Goal: Transaction & Acquisition: Purchase product/service

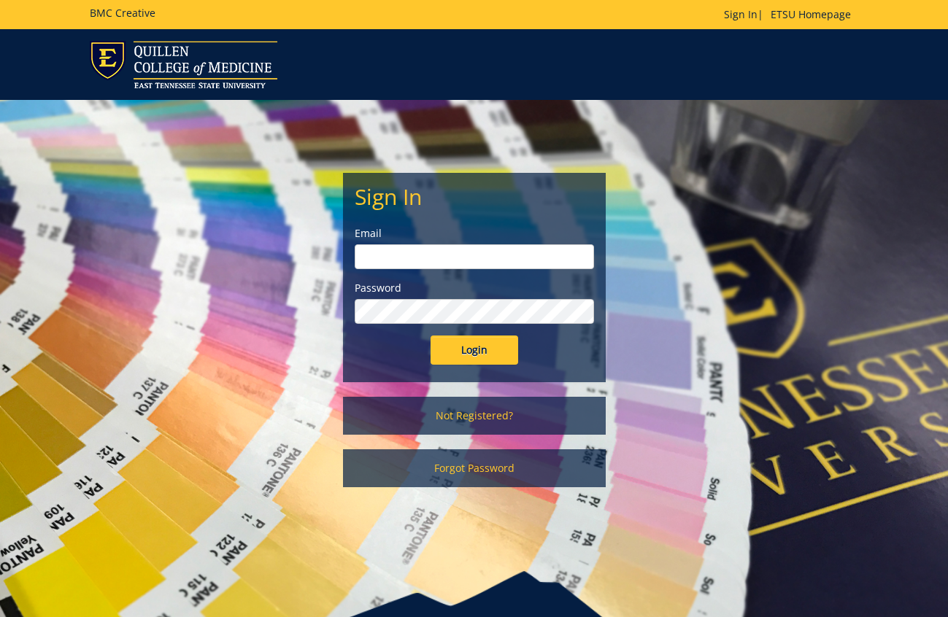
click at [479, 259] on input "email" at bounding box center [474, 256] width 239 height 25
type input "[EMAIL_ADDRESS][DOMAIN_NAME]"
click at [465, 351] on input "Login" at bounding box center [475, 350] width 88 height 29
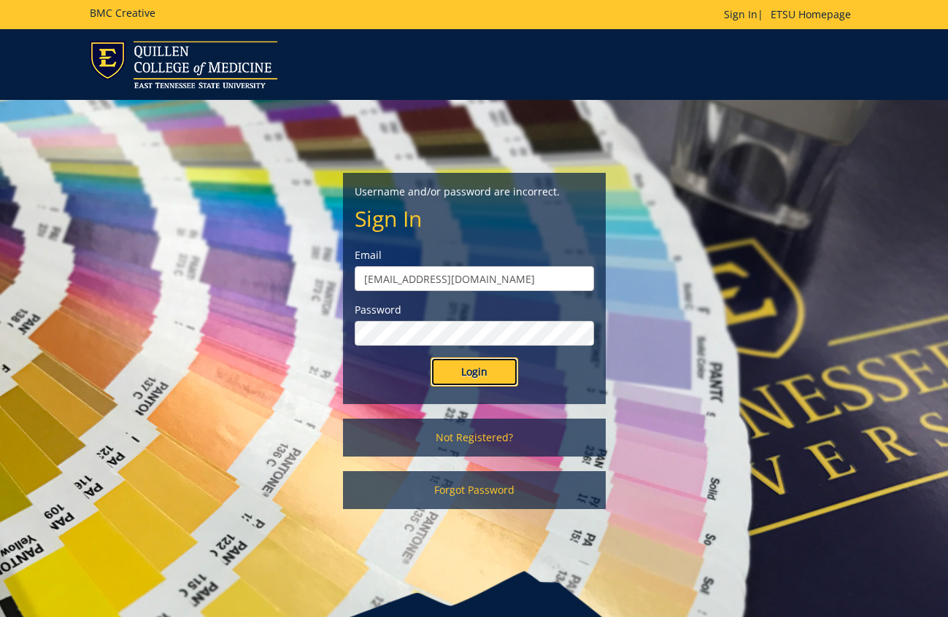
click at [486, 376] on input "Login" at bounding box center [475, 372] width 88 height 29
click at [478, 438] on link "Not Registered?" at bounding box center [474, 438] width 263 height 38
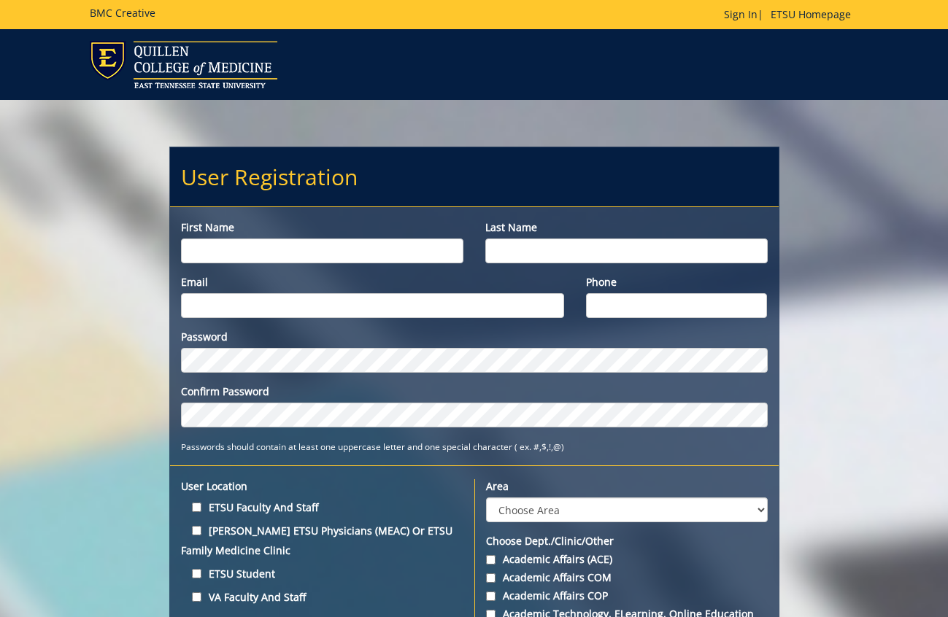
click at [350, 244] on input "First name" at bounding box center [322, 251] width 282 height 25
type input "Taylor"
type input "Moser"
type input "mosertn@etsu.edu"
type input "423-507-3991"
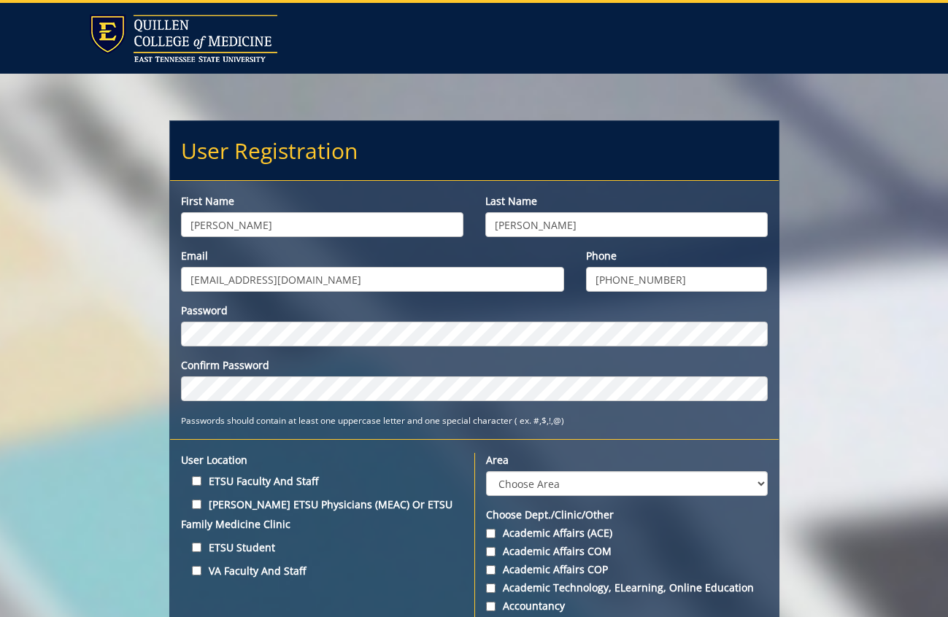
scroll to position [9, 0]
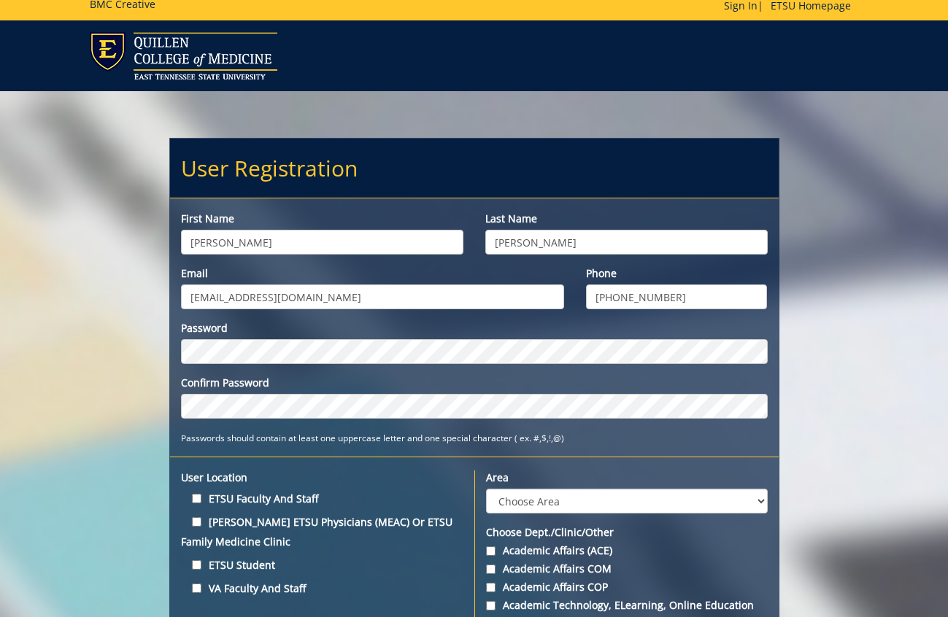
click at [263, 428] on div "Password Confirm Password Passwords should contain at least one uppercase lette…" at bounding box center [474, 383] width 609 height 124
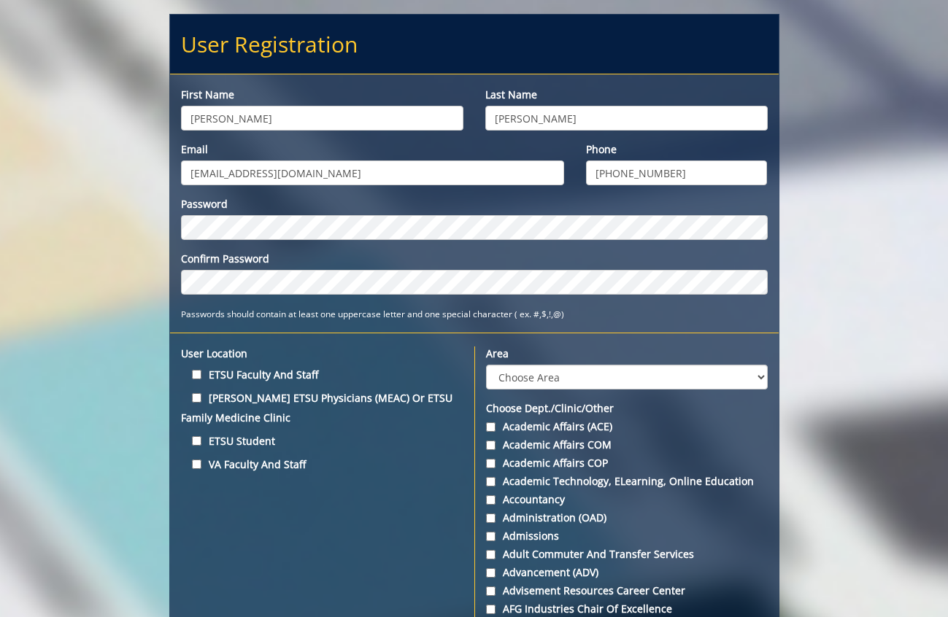
scroll to position [137, 0]
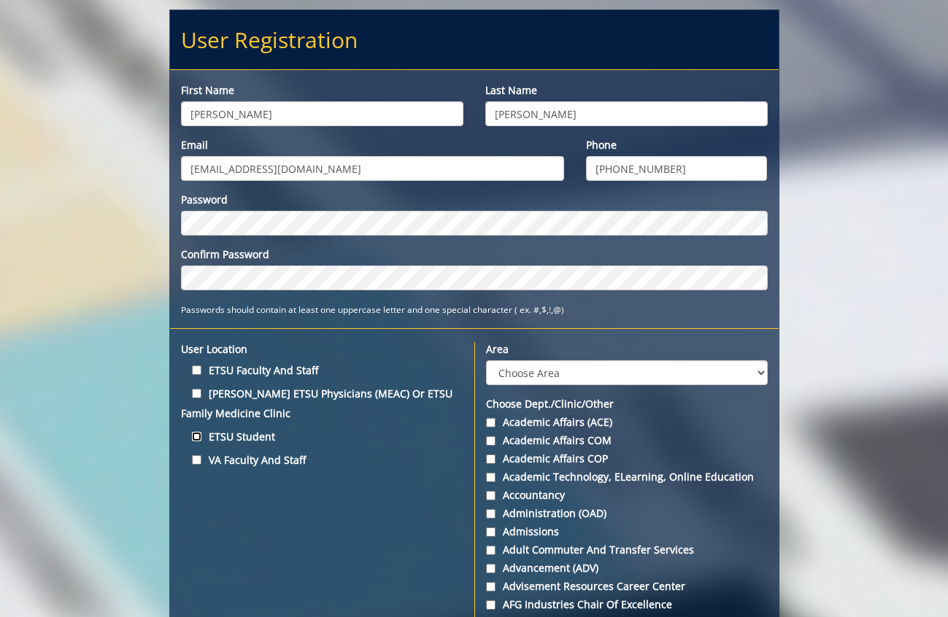
click at [198, 437] on input "ETSU Student" at bounding box center [196, 436] width 9 height 9
checkbox input "true"
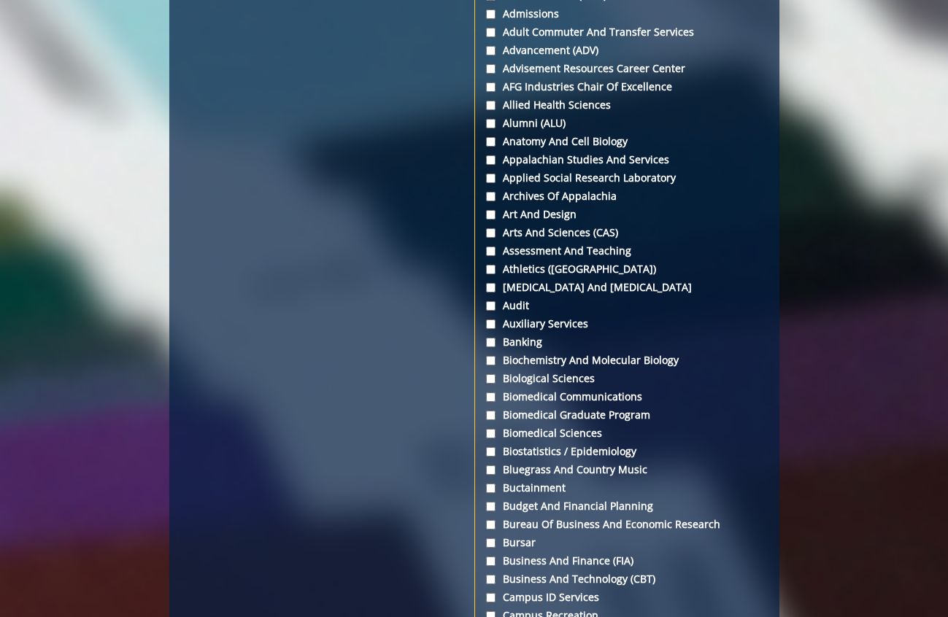
scroll to position [690, 0]
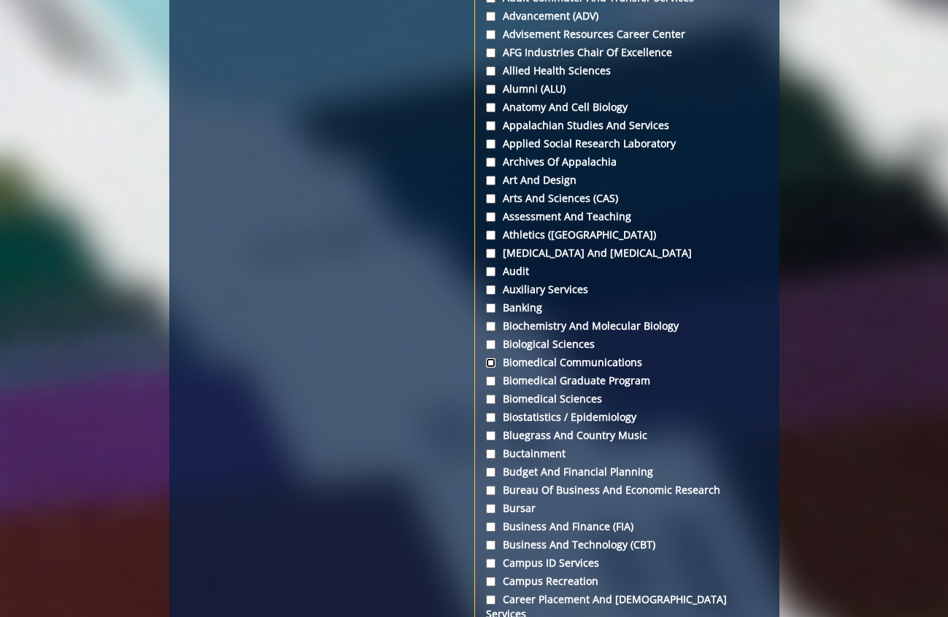
click at [493, 361] on input "Biomedical Communications" at bounding box center [490, 362] width 9 height 9
checkbox input "true"
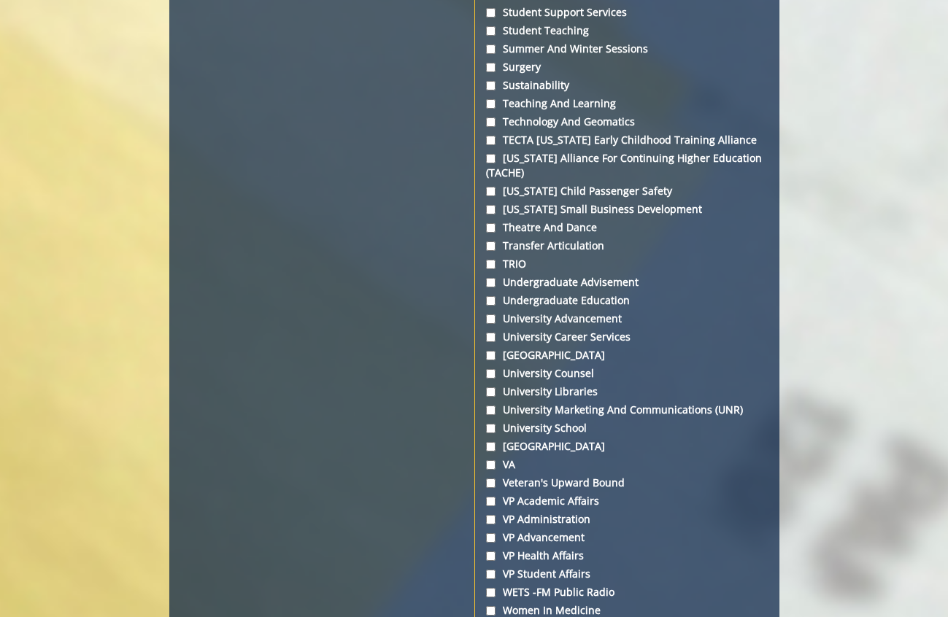
scroll to position [5490, 0]
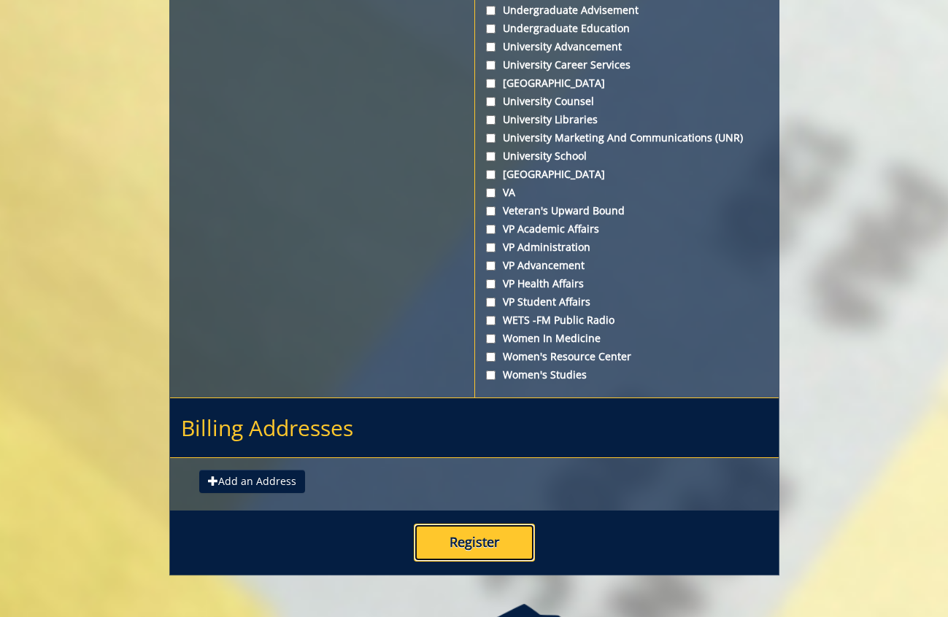
click at [460, 524] on button "Register" at bounding box center [474, 543] width 121 height 38
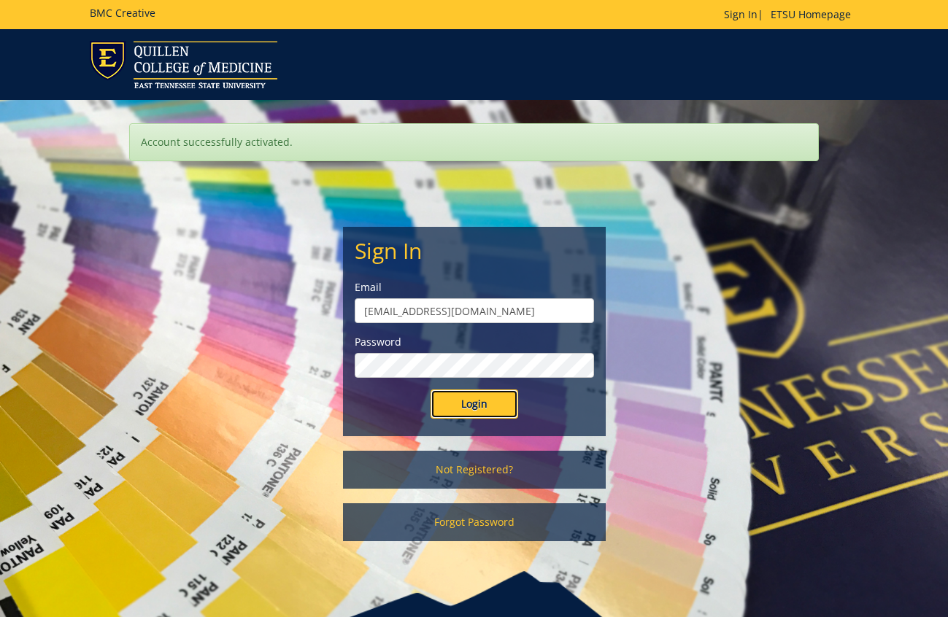
click at [491, 409] on input "Login" at bounding box center [475, 404] width 88 height 29
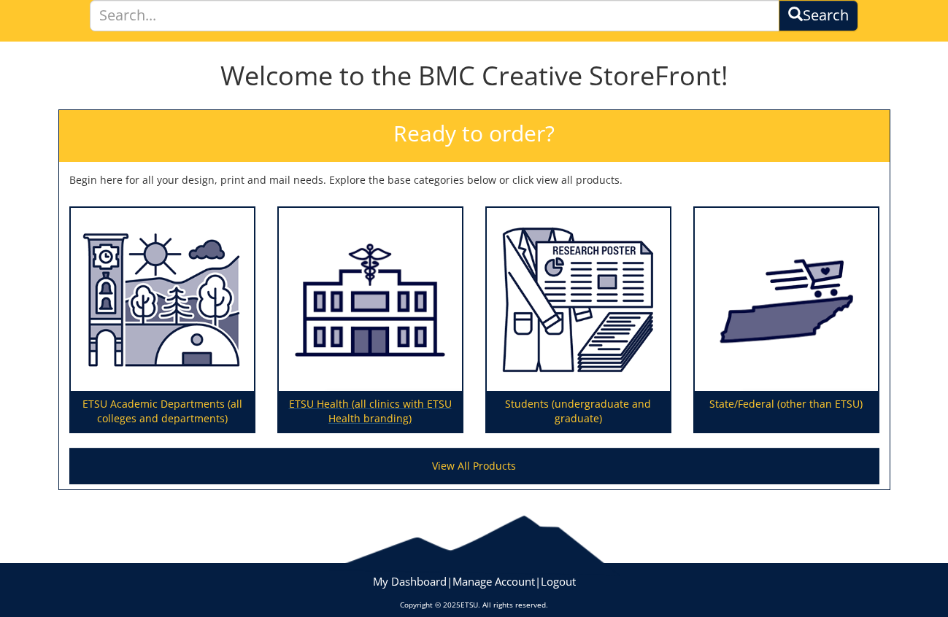
scroll to position [123, 0]
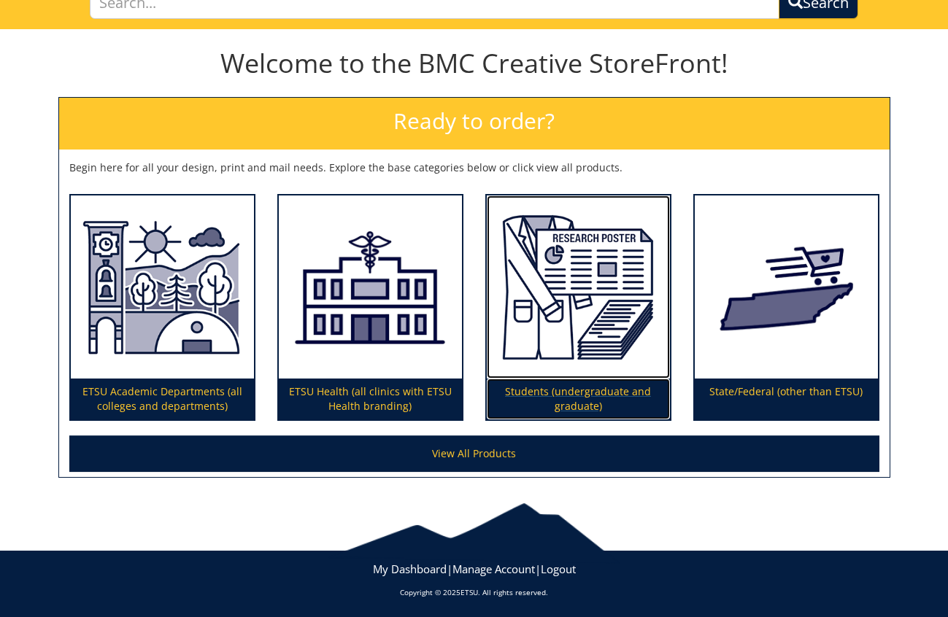
click at [560, 396] on p "Students (undergraduate and graduate)" at bounding box center [578, 399] width 183 height 41
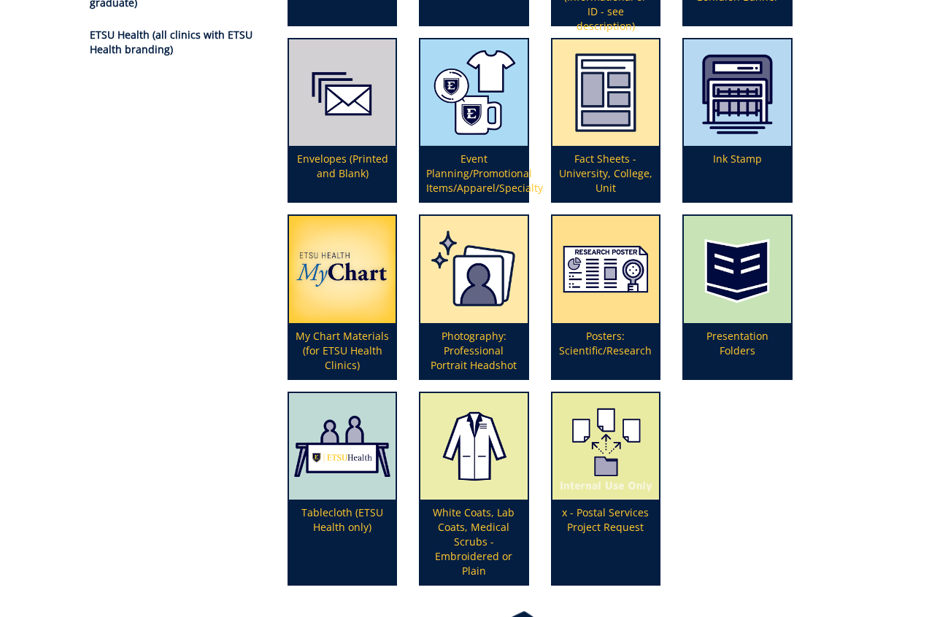
scroll to position [341, 0]
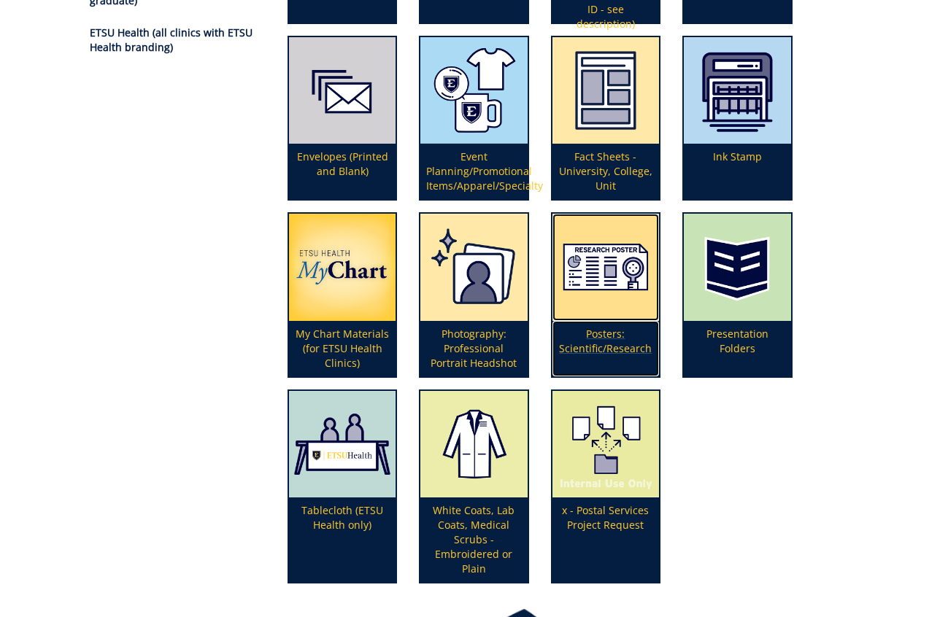
click at [574, 344] on p "Posters: Scientific/Research" at bounding box center [605, 348] width 107 height 55
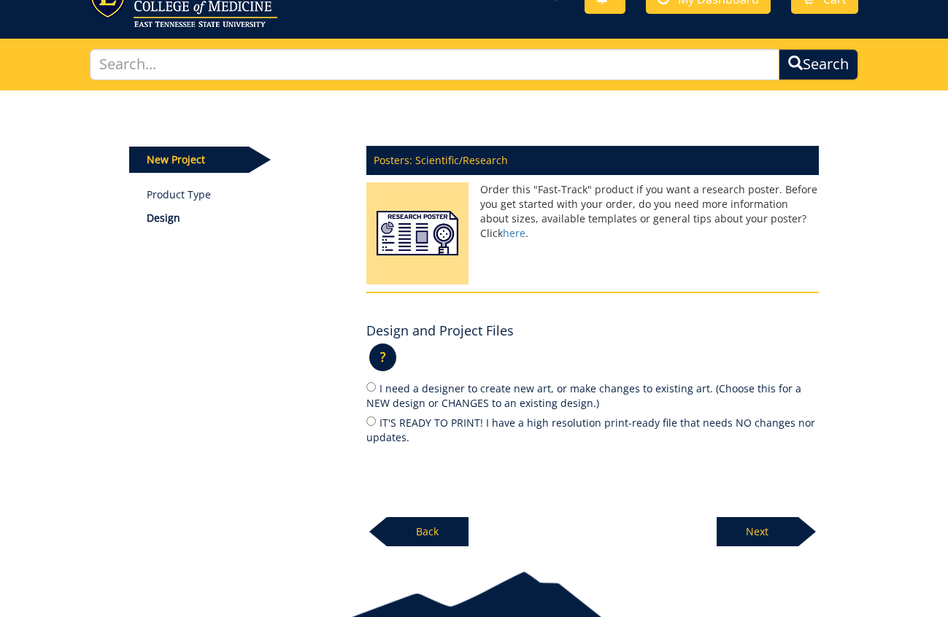
scroll to position [98, 0]
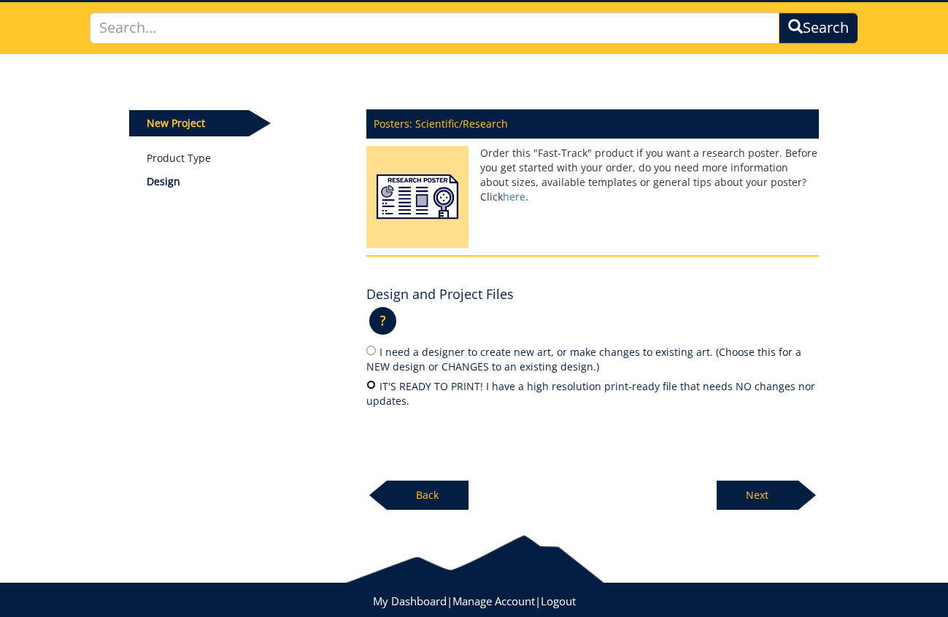
click at [373, 387] on input "IT'S READY TO PRINT! I have a high resolution print-ready file that needs NO ch…" at bounding box center [370, 384] width 9 height 9
radio input "true"
click at [754, 498] on p "Next" at bounding box center [758, 495] width 82 height 29
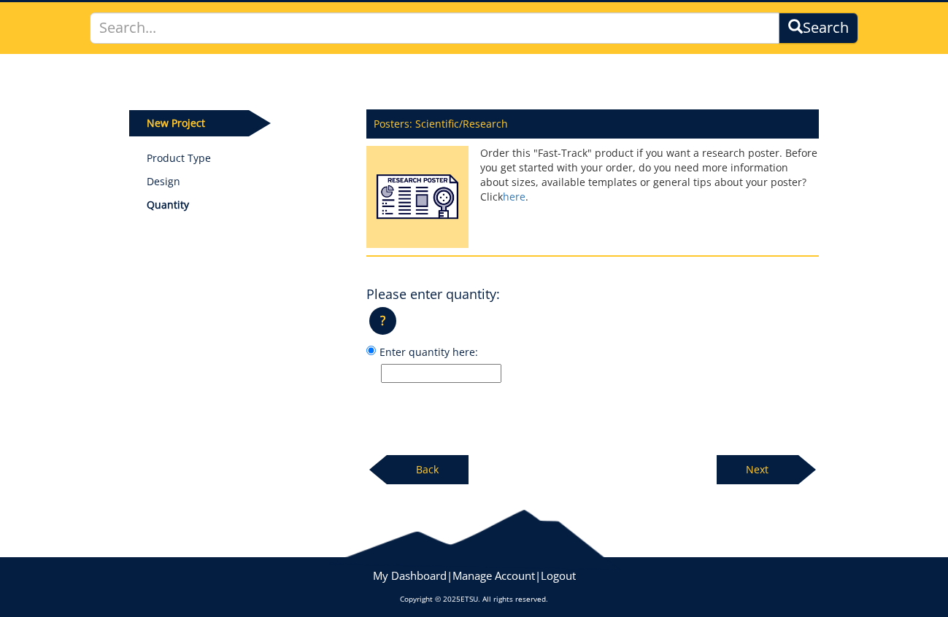
click at [444, 378] on input "Enter quantity here:" at bounding box center [441, 373] width 120 height 19
type input "1"
click at [765, 467] on p "Next" at bounding box center [758, 469] width 82 height 29
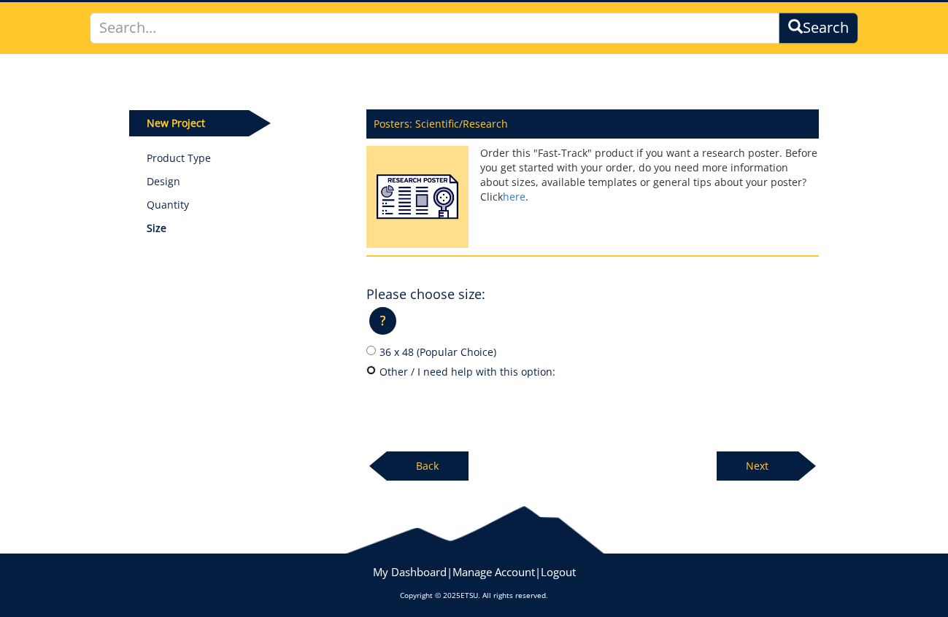
click at [371, 371] on input "Other / I need help with this option:" at bounding box center [370, 370] width 9 height 9
radio input "true"
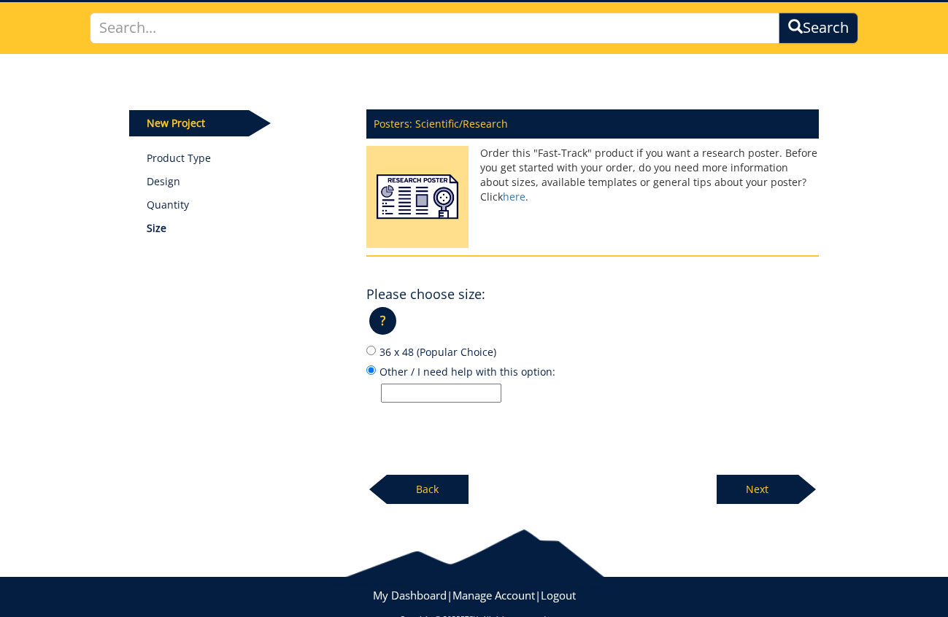
click at [447, 395] on input "Other / I need help with this option:" at bounding box center [441, 393] width 120 height 19
type input "40x60"
click at [790, 487] on p "Next" at bounding box center [758, 489] width 82 height 29
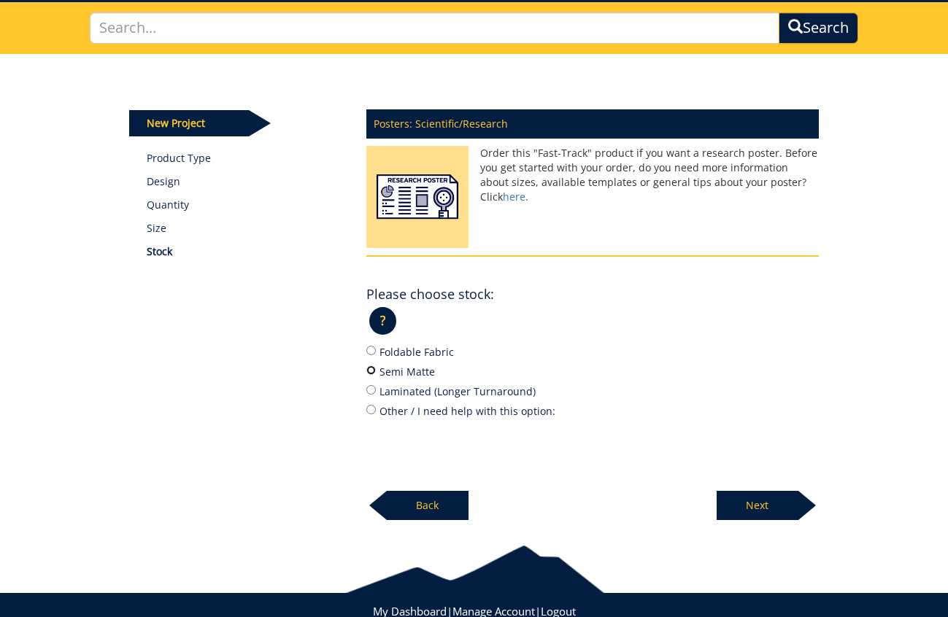
click at [375, 371] on input "Semi Matte" at bounding box center [370, 370] width 9 height 9
radio input "true"
click at [773, 498] on p "Next" at bounding box center [758, 505] width 82 height 29
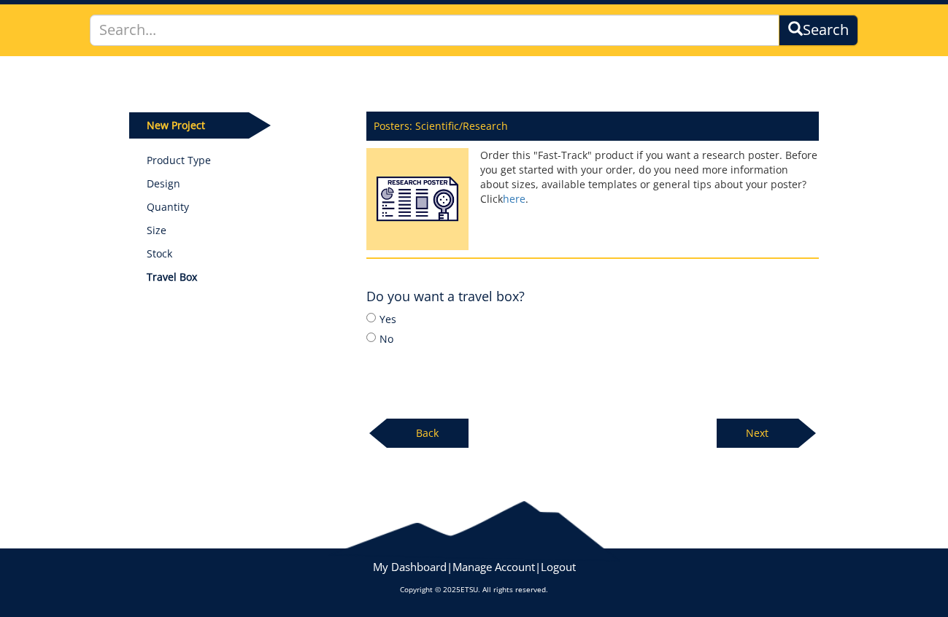
scroll to position [95, 0]
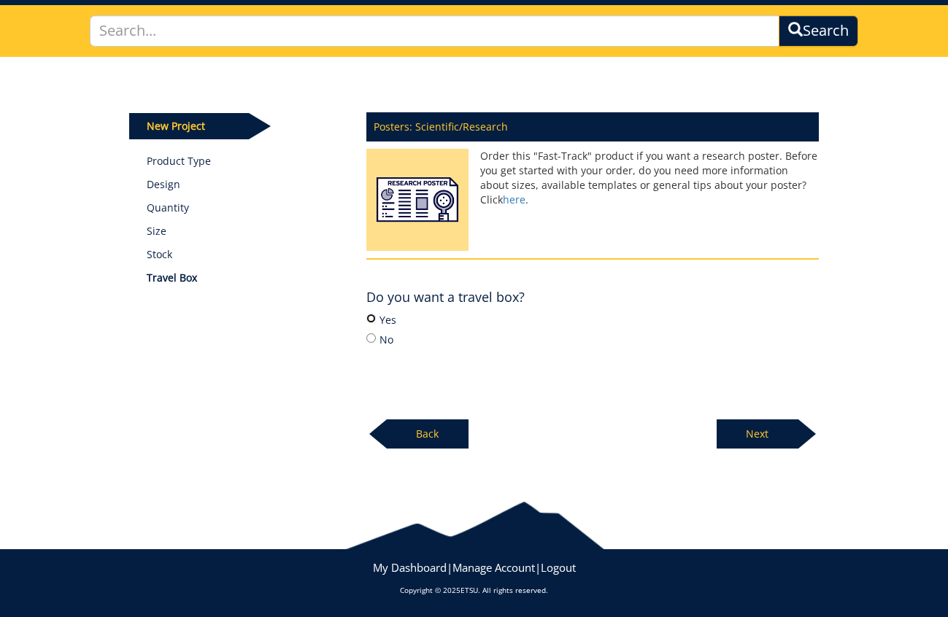
click at [373, 319] on input "Yes" at bounding box center [370, 318] width 9 height 9
radio input "true"
click at [761, 432] on p "Next" at bounding box center [758, 434] width 82 height 29
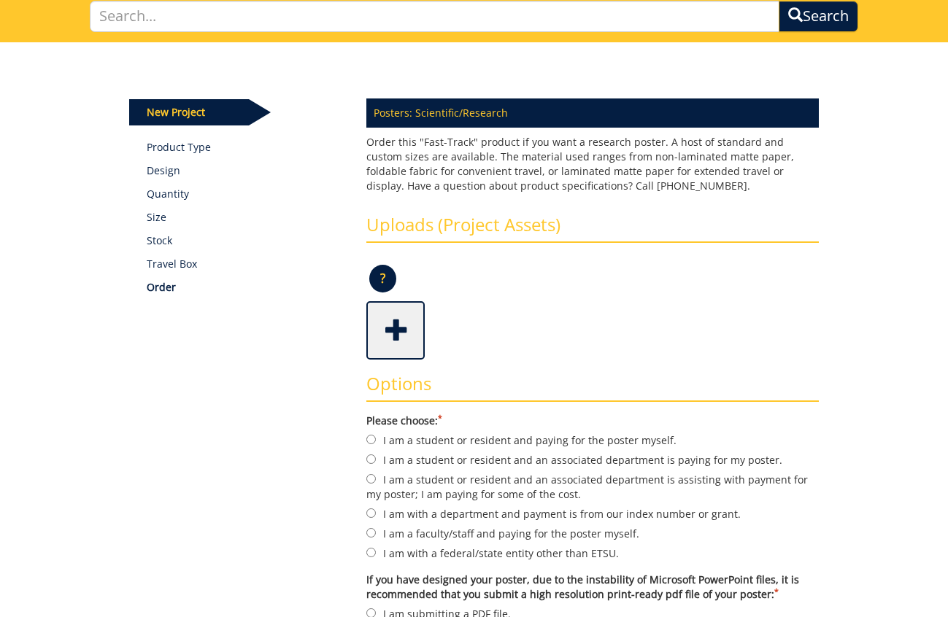
scroll to position [111, 0]
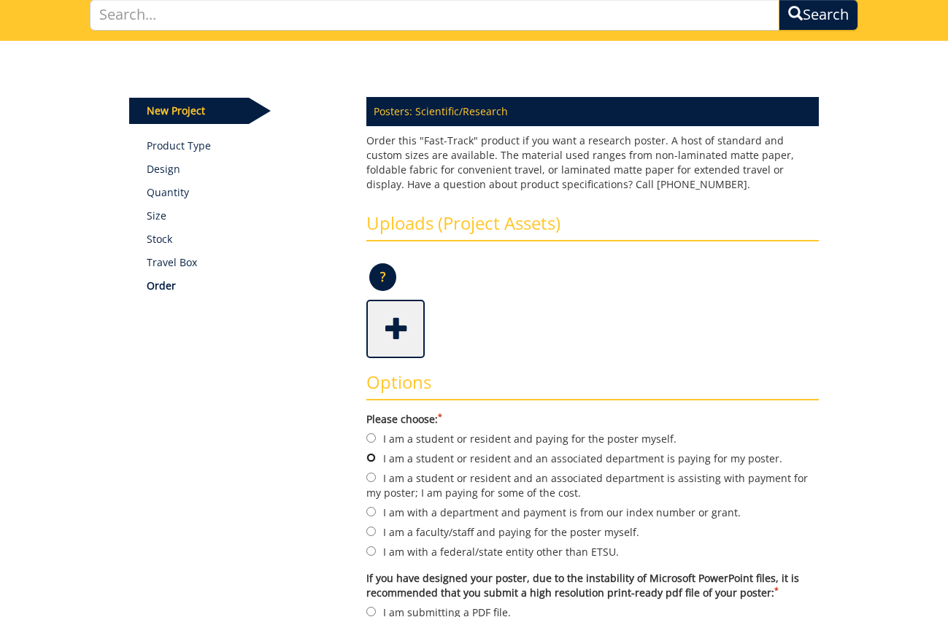
click at [372, 456] on input "I am a student or resident and an associated department is paying for my poster." at bounding box center [370, 457] width 9 height 9
radio input "true"
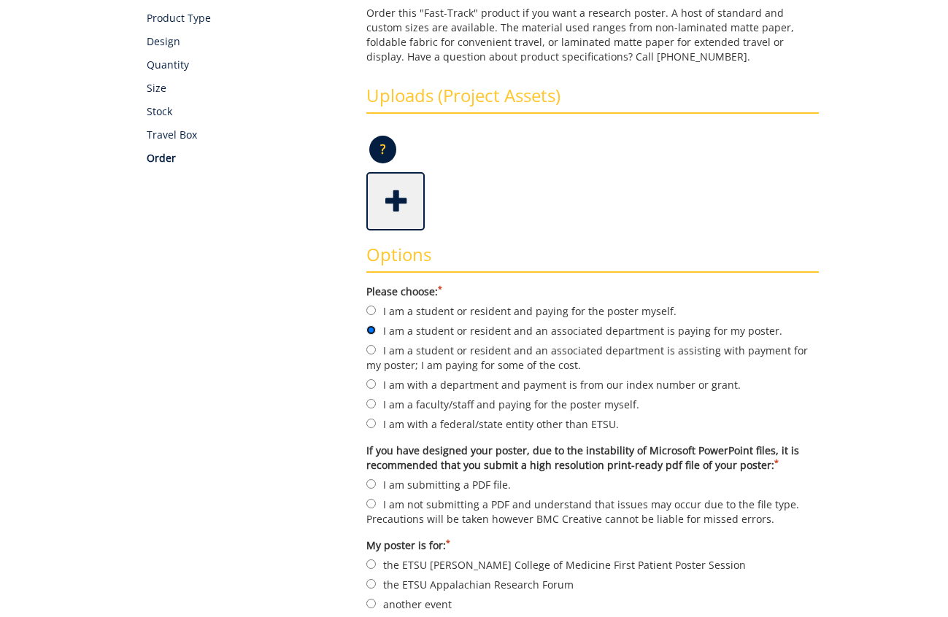
scroll to position [250, 0]
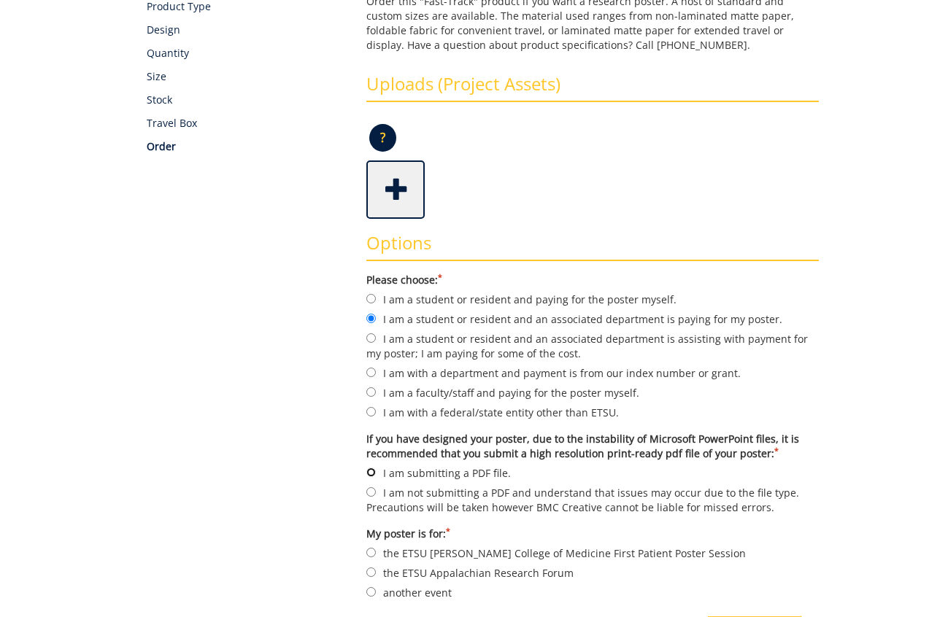
click at [372, 468] on input "I am submitting a PDF file." at bounding box center [370, 472] width 9 height 9
radio input "true"
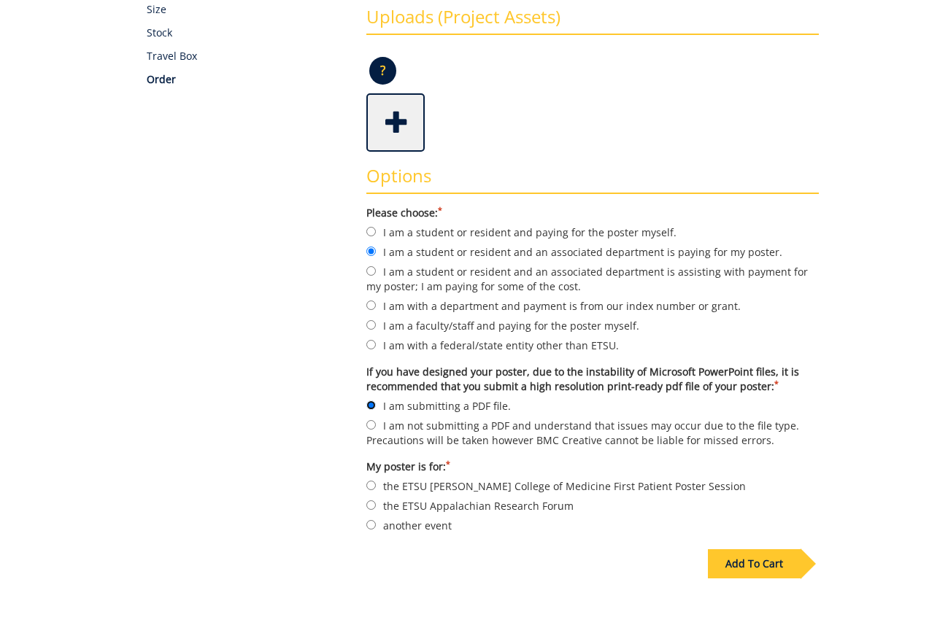
scroll to position [320, 0]
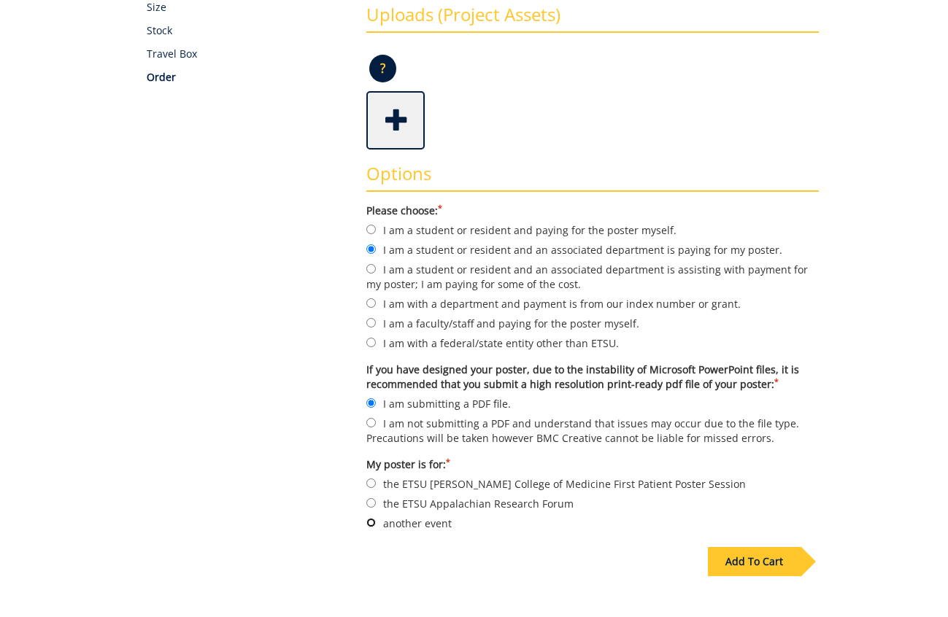
click at [368, 520] on input "another event" at bounding box center [370, 522] width 9 height 9
radio input "true"
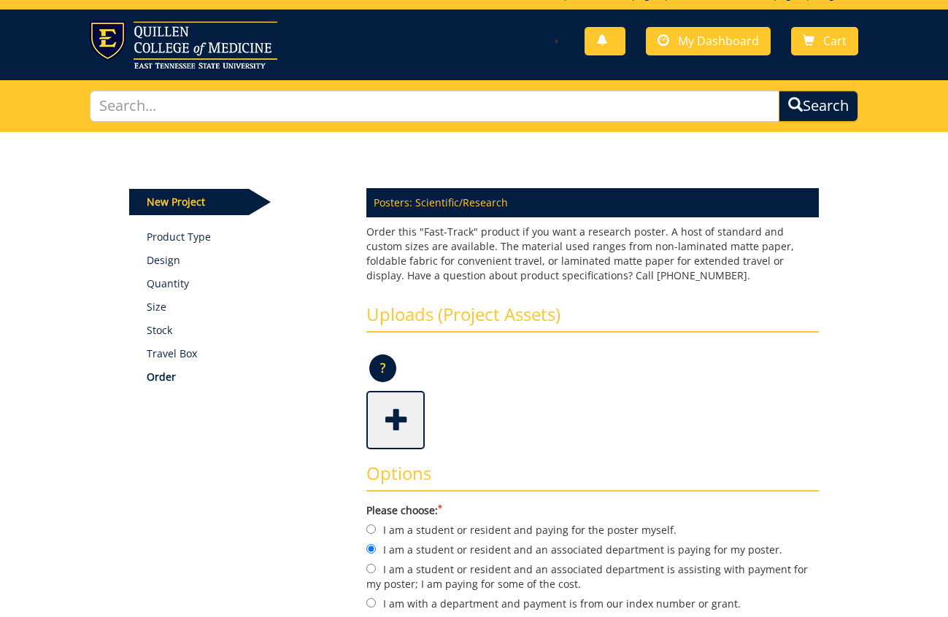
scroll to position [0, 0]
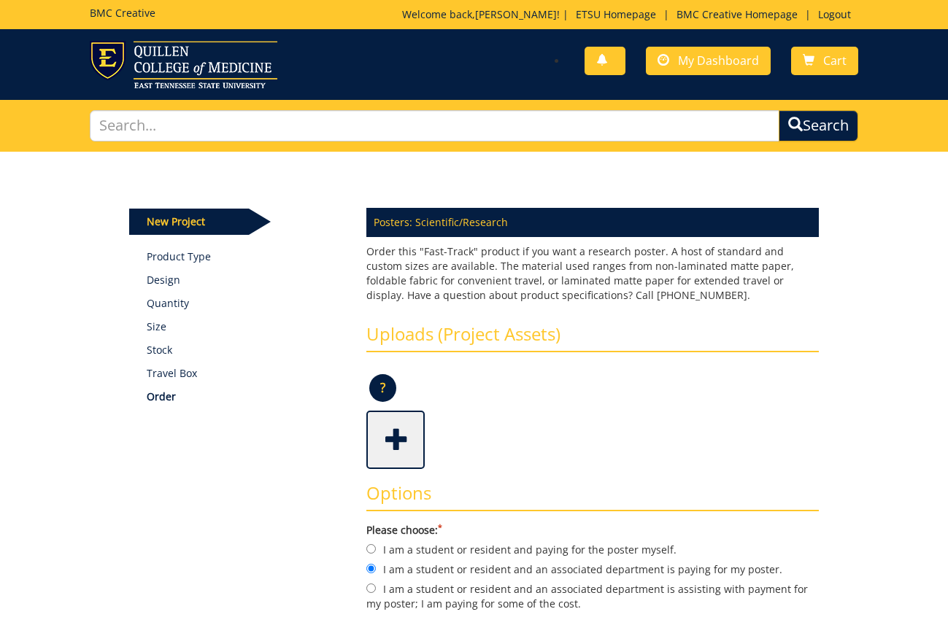
click at [394, 441] on span at bounding box center [397, 438] width 58 height 51
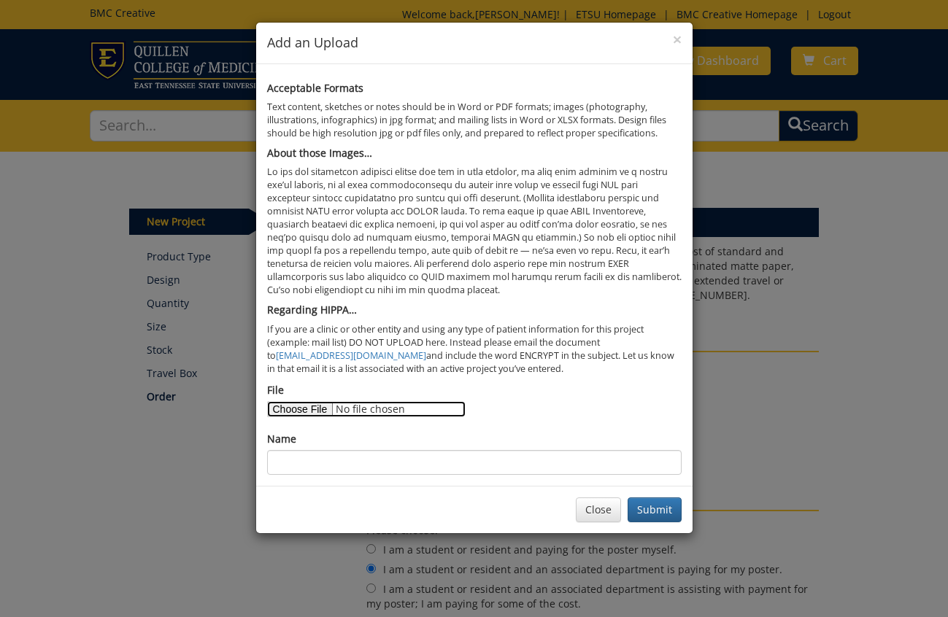
click at [321, 411] on input "File" at bounding box center [366, 409] width 198 height 16
click at [593, 509] on button "Close" at bounding box center [598, 510] width 45 height 25
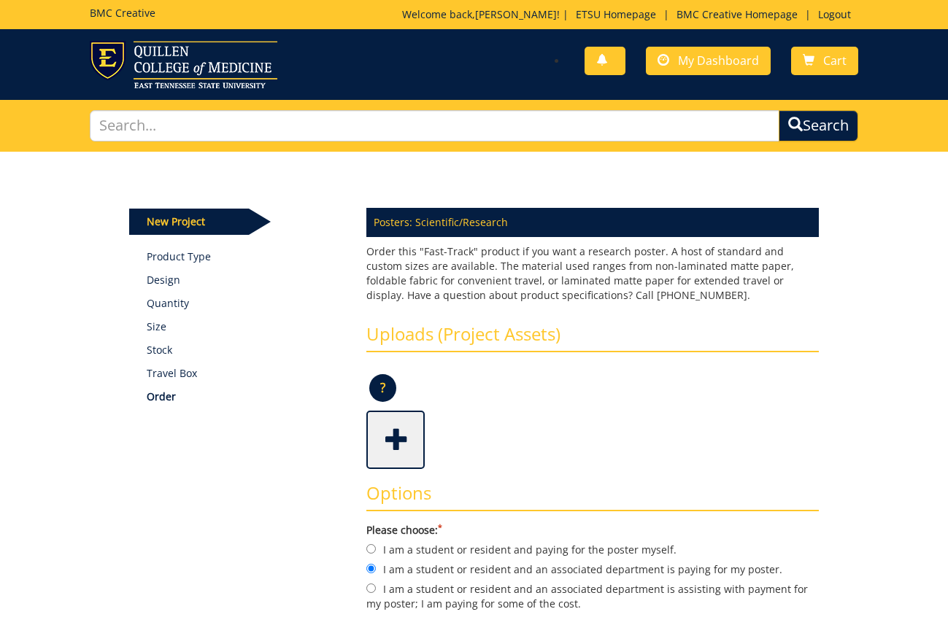
click at [401, 438] on span at bounding box center [397, 438] width 58 height 51
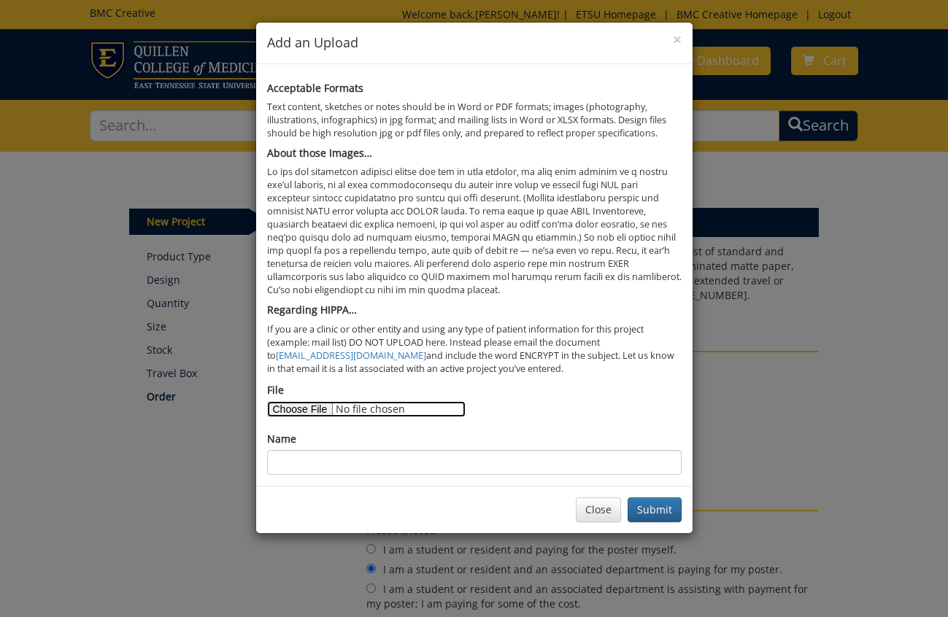
click at [320, 406] on input "File" at bounding box center [366, 409] width 198 height 16
type input "C:\fakepath\Taylor Moser, Research Poster.pdf"
click at [309, 409] on input "File" at bounding box center [366, 409] width 198 height 16
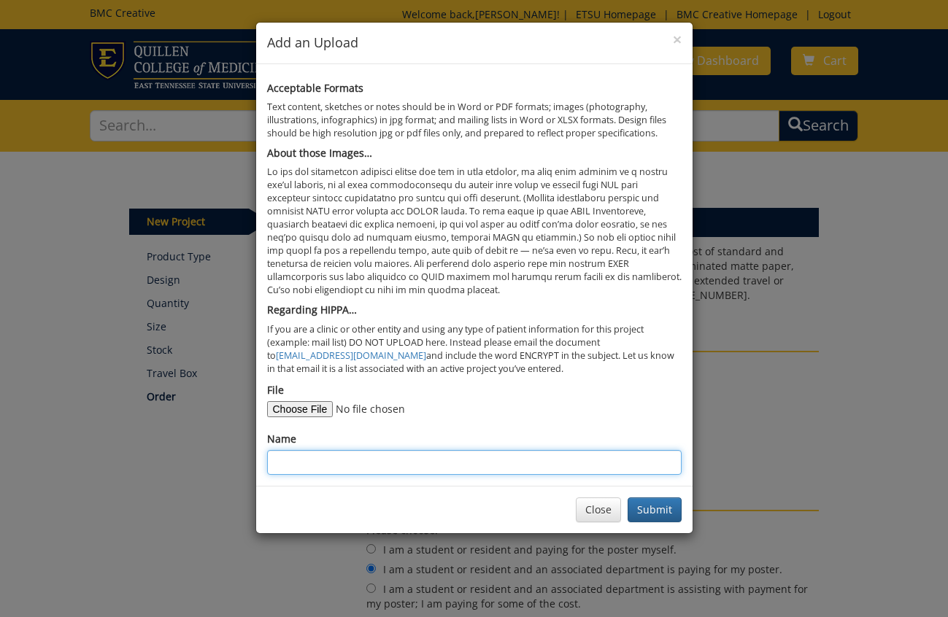
click at [446, 459] on input "Name" at bounding box center [474, 462] width 414 height 25
type input "Taylor Moser, Research Poster"
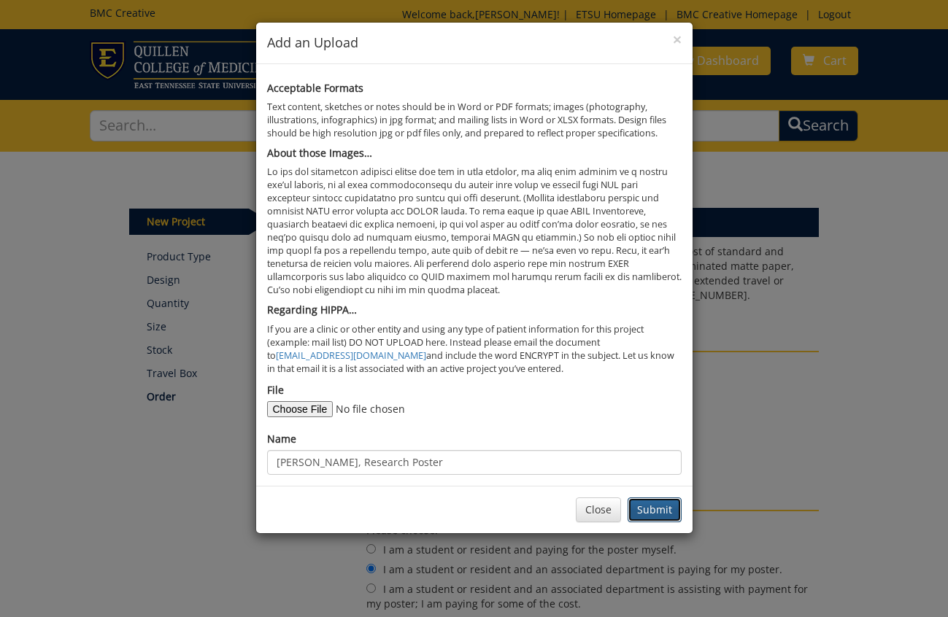
click at [667, 519] on button "Submit" at bounding box center [655, 510] width 54 height 25
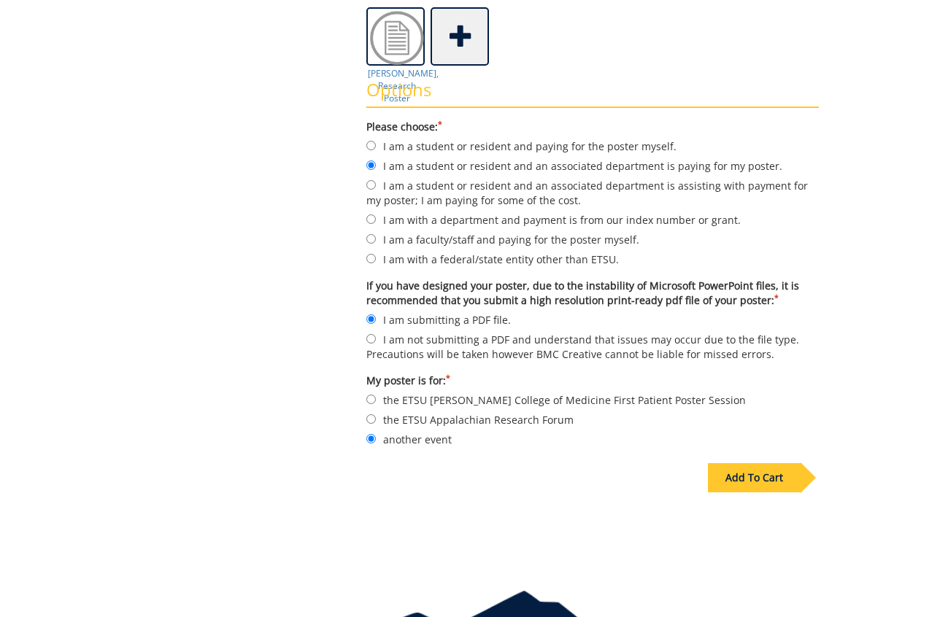
scroll to position [405, 0]
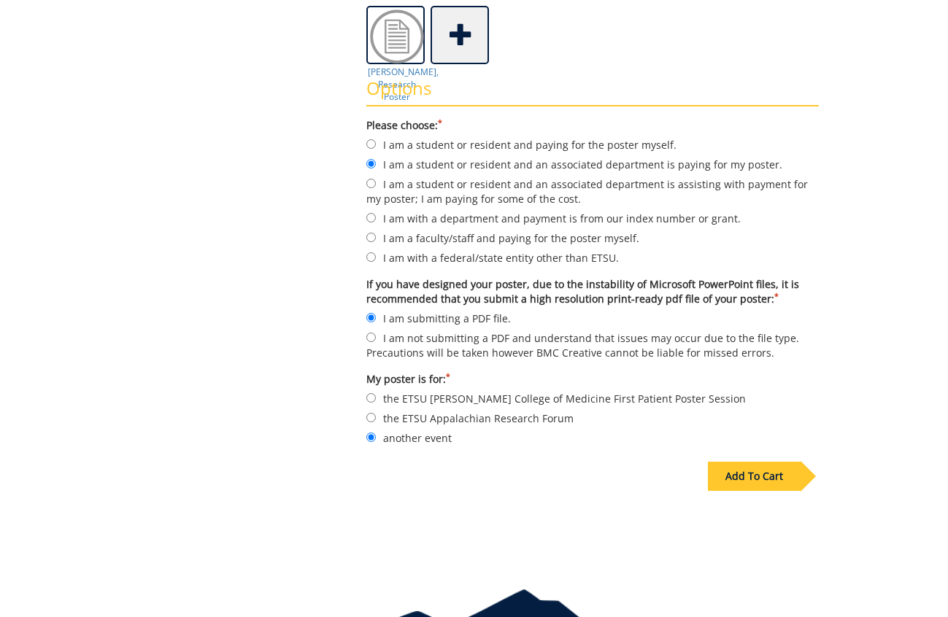
click at [735, 471] on div "Add To Cart" at bounding box center [754, 476] width 93 height 29
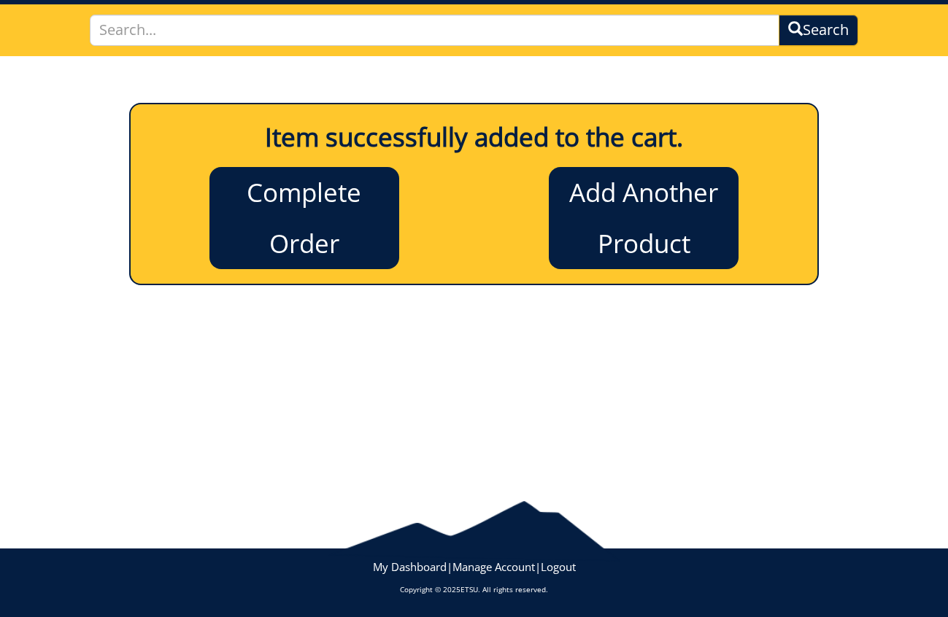
scroll to position [95, 0]
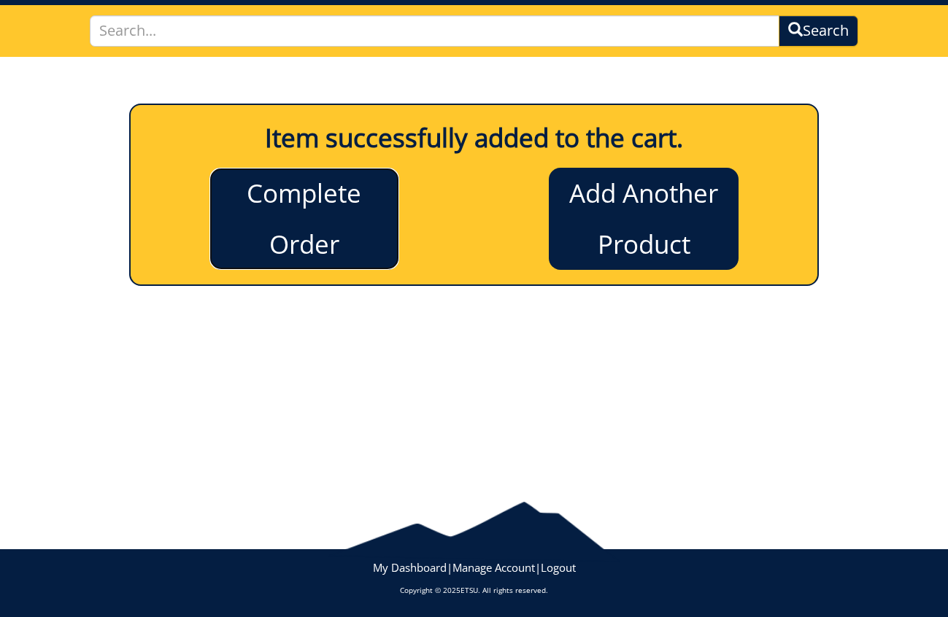
click at [313, 220] on link "Complete Order" at bounding box center [304, 219] width 190 height 102
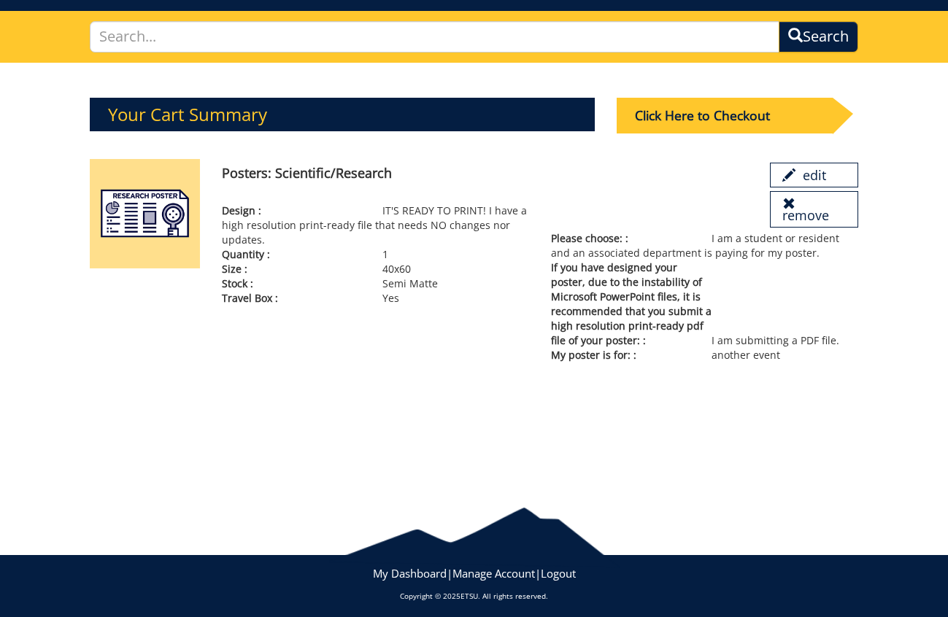
scroll to position [94, 0]
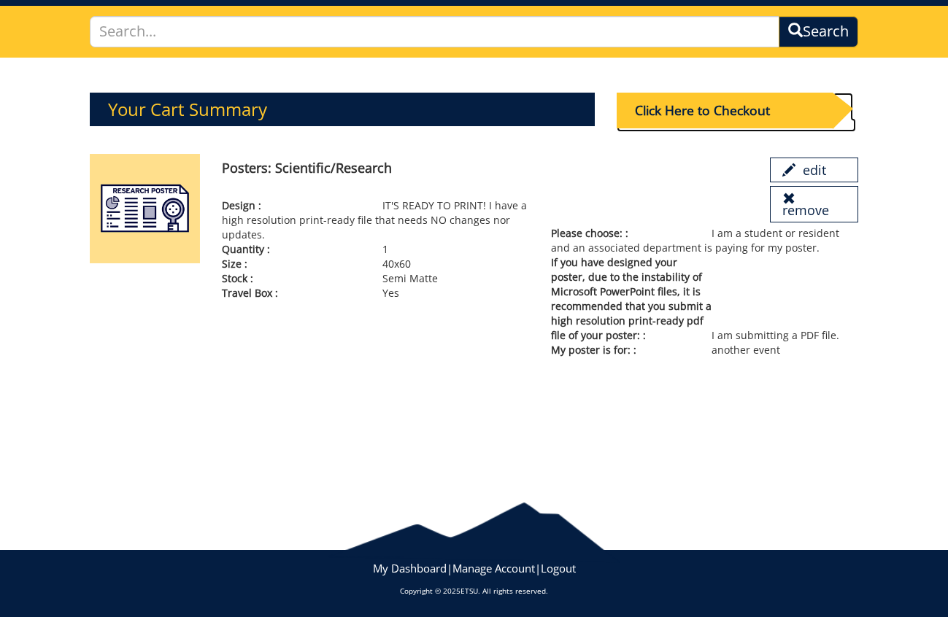
click at [701, 115] on div "Click Here to Checkout" at bounding box center [725, 111] width 216 height 36
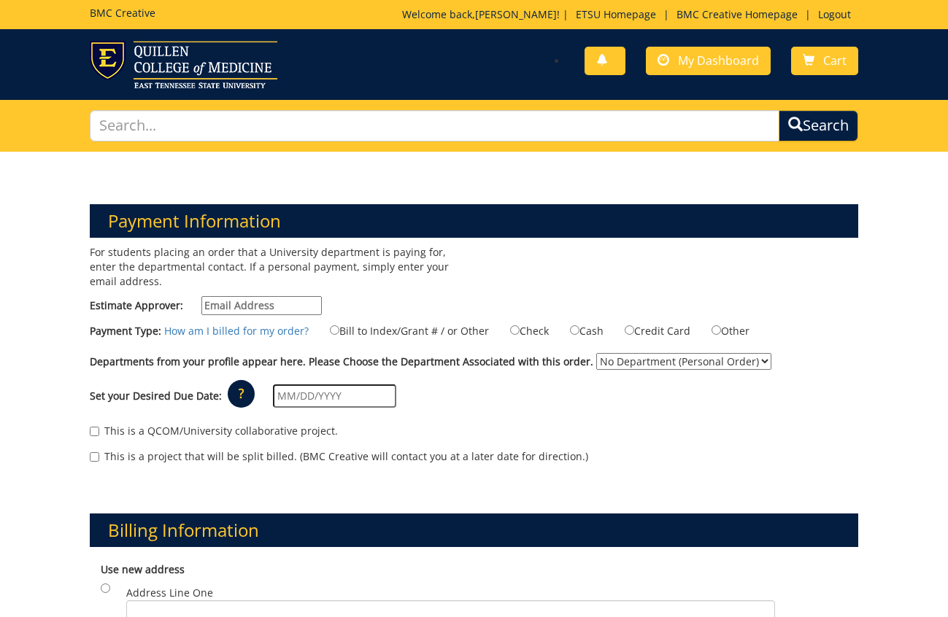
click at [274, 309] on input "Estimate Approver:" at bounding box center [261, 305] width 120 height 19
paste input "AEBIBE@mail.etsu.edu"
type input "AEBIBE@mail.etsu.edu"
click at [330, 332] on input "Bill to Index/Grant # / or Other" at bounding box center [334, 329] width 9 height 9
radio input "true"
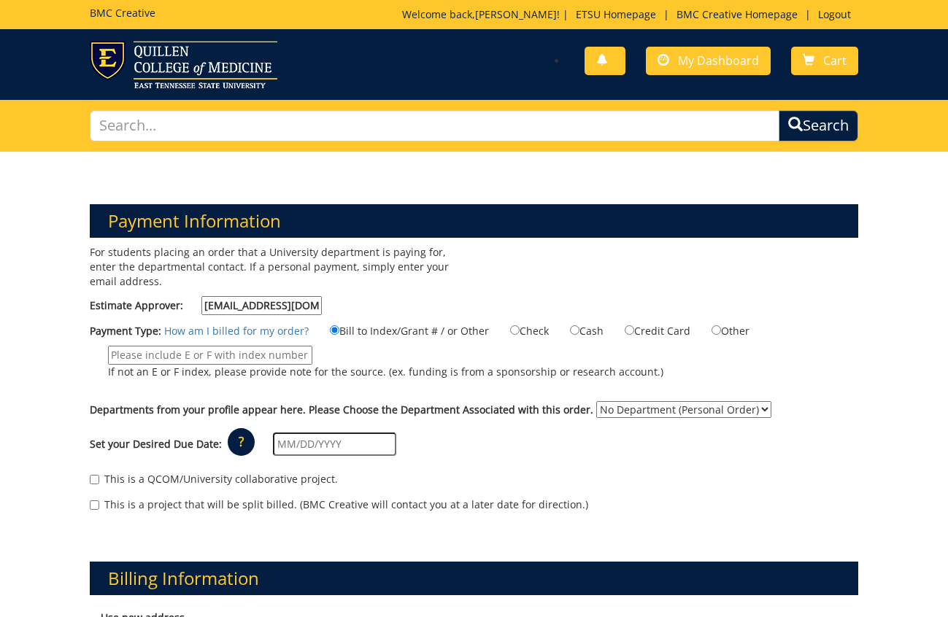
click at [265, 357] on input "If not an E or F index, please provide note for the source. (ex. funding is fro…" at bounding box center [210, 355] width 204 height 19
paste input "E31571"
type input "E31571"
click at [657, 416] on select "No Department (Personal Order) Biomedical Communications" at bounding box center [683, 409] width 175 height 17
select select "24"
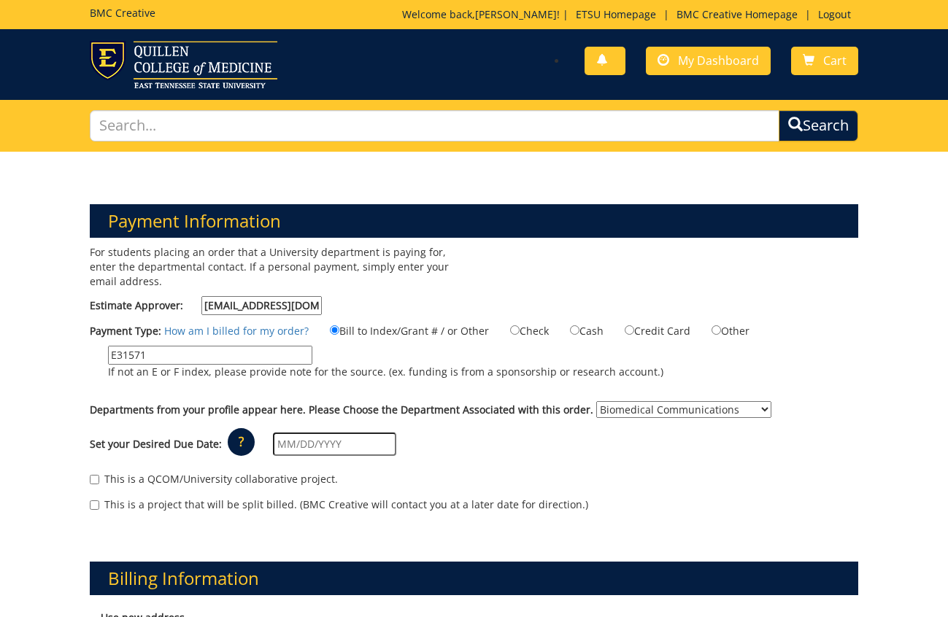
click at [596, 401] on select "No Department (Personal Order) Biomedical Communications" at bounding box center [683, 409] width 175 height 17
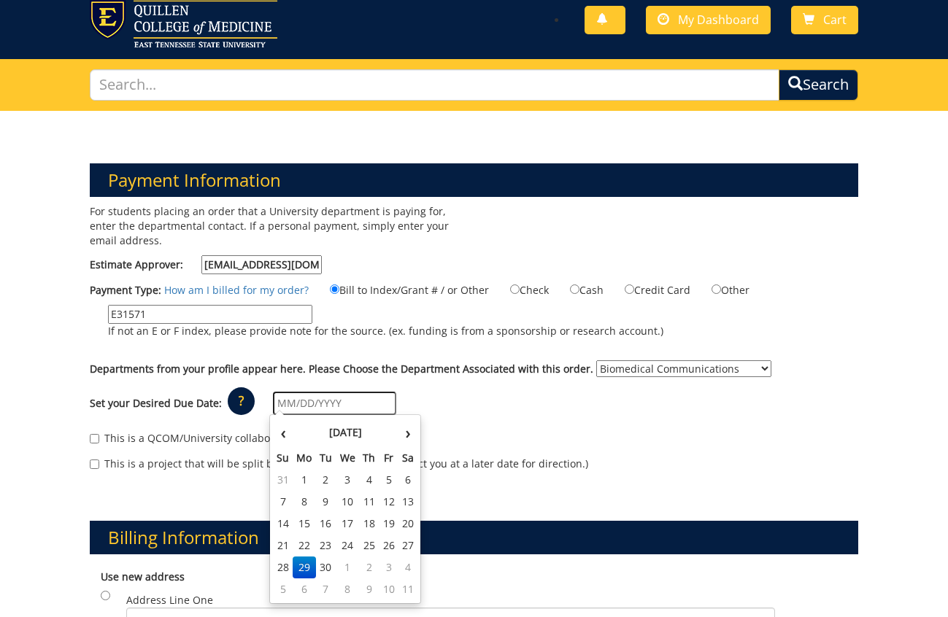
click at [288, 405] on input "text" at bounding box center [334, 403] width 123 height 23
click at [347, 569] on td "1" at bounding box center [347, 568] width 23 height 22
type input "[DATE]"
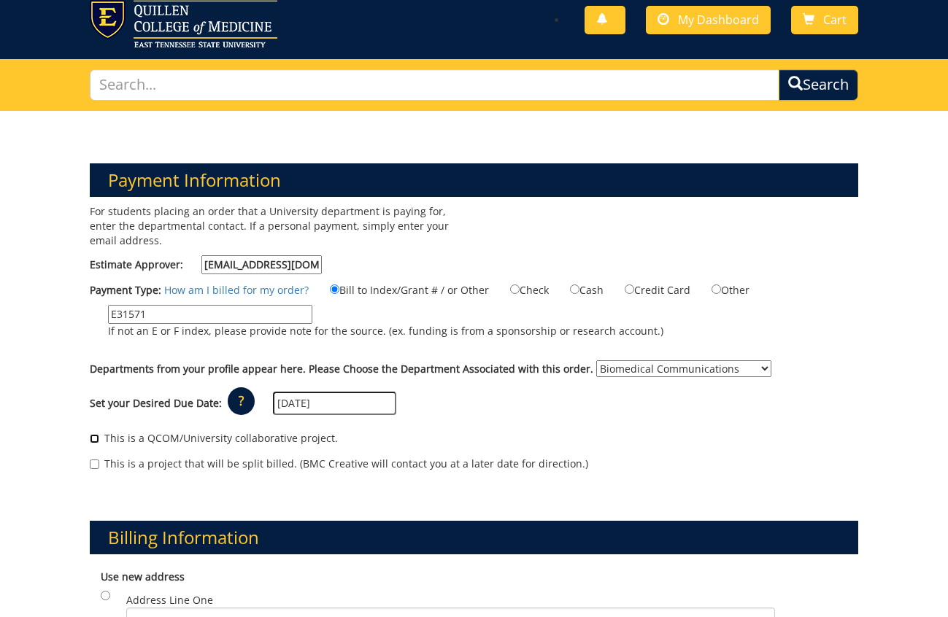
click at [97, 442] on input "This is a QCOM/University collaborative project." at bounding box center [94, 438] width 9 height 9
checkbox input "true"
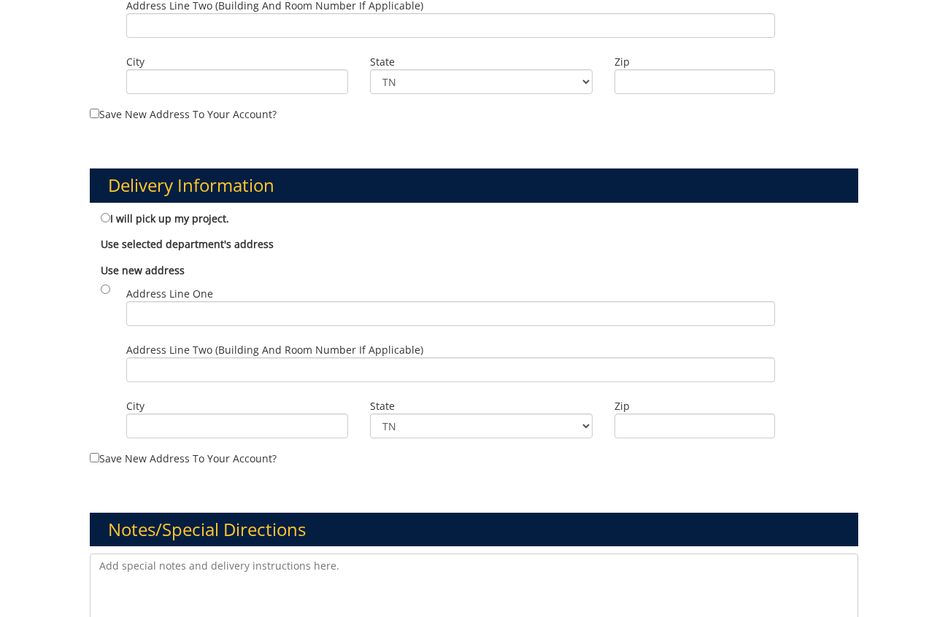
scroll to position [692, 0]
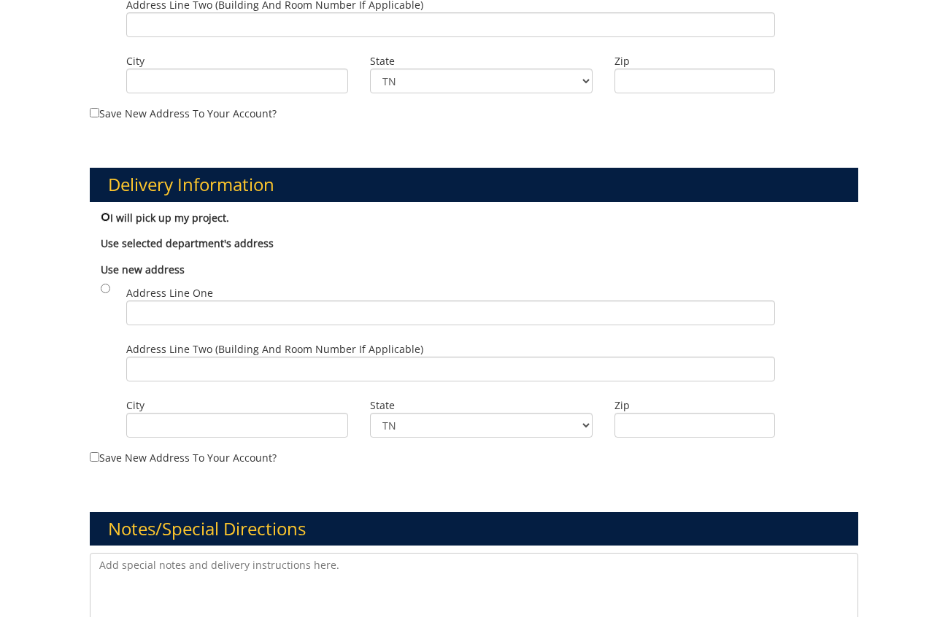
click at [106, 215] on input "I will pick up my project." at bounding box center [105, 216] width 9 height 9
radio input "true"
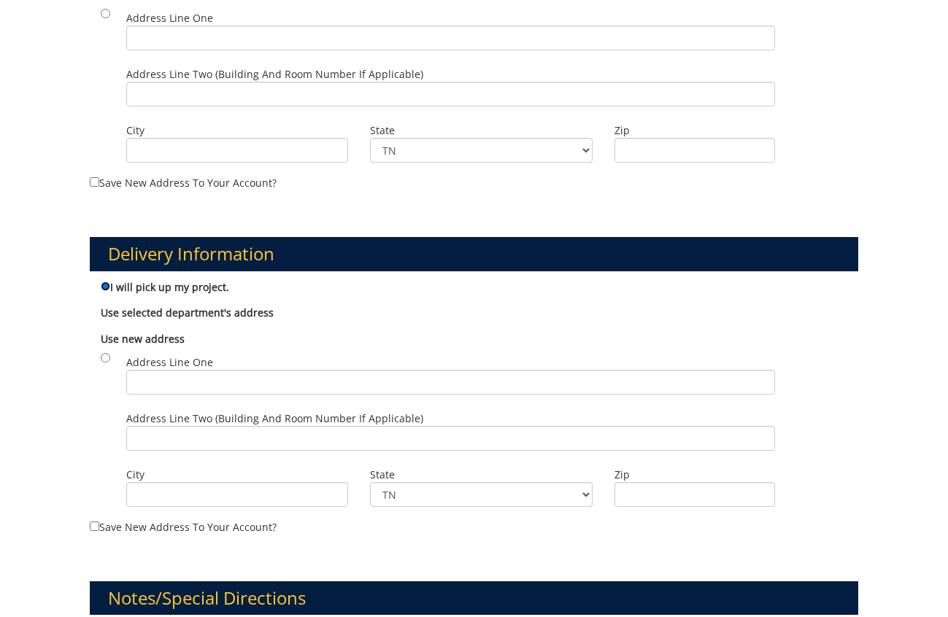
scroll to position [998, 0]
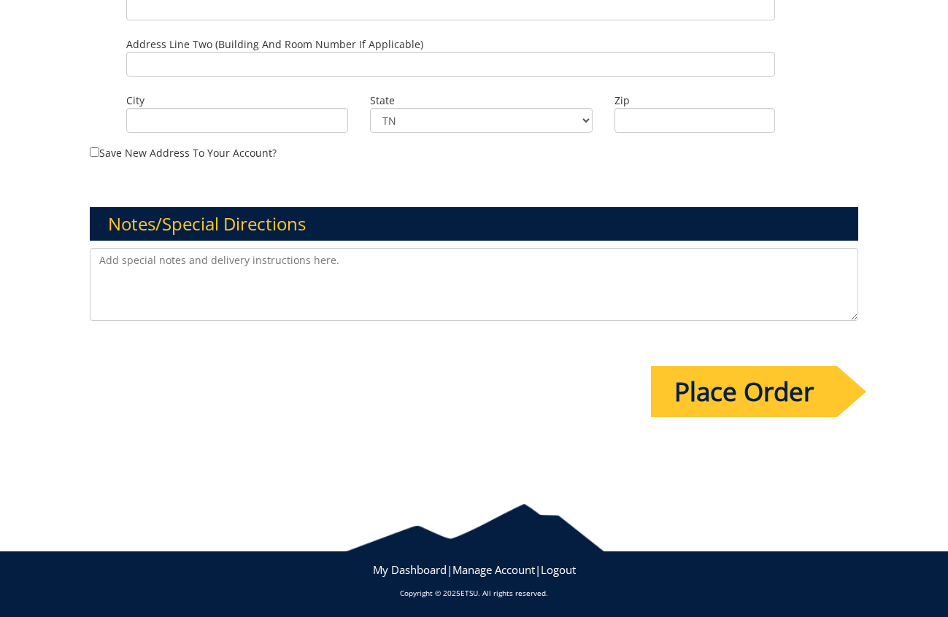
click at [739, 399] on input "Place Order" at bounding box center [744, 391] width 186 height 51
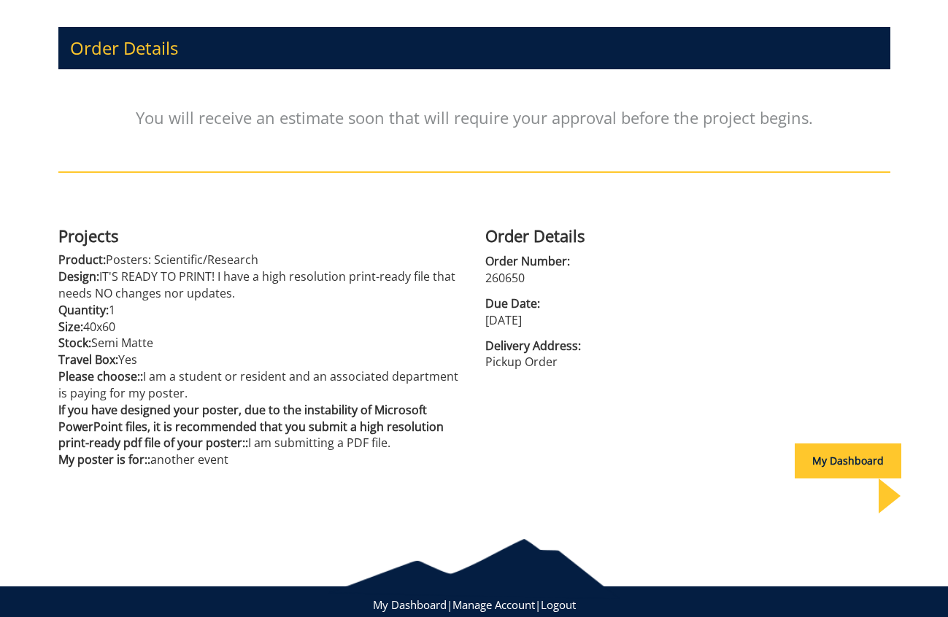
scroll to position [176, 0]
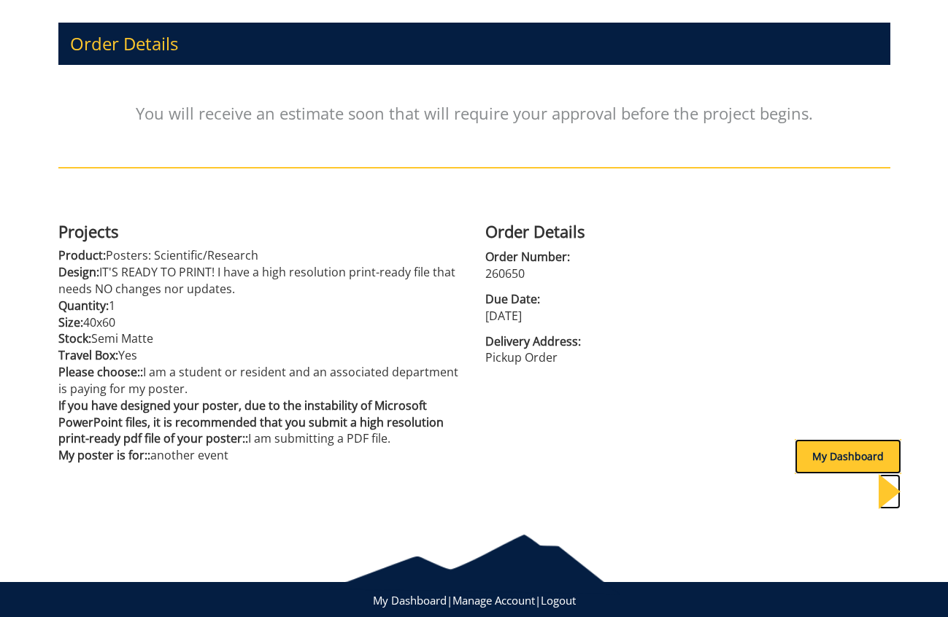
click at [824, 455] on div "My Dashboard" at bounding box center [848, 456] width 107 height 35
